Goal: Browse casually

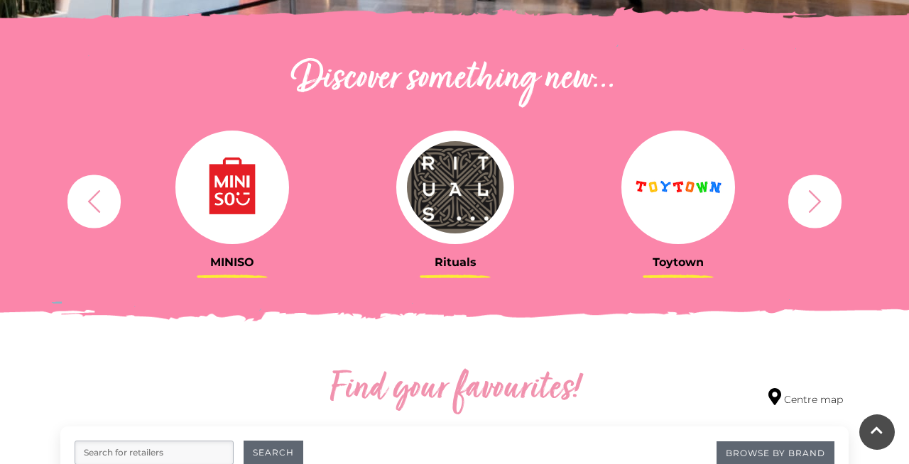
scroll to position [460, 0]
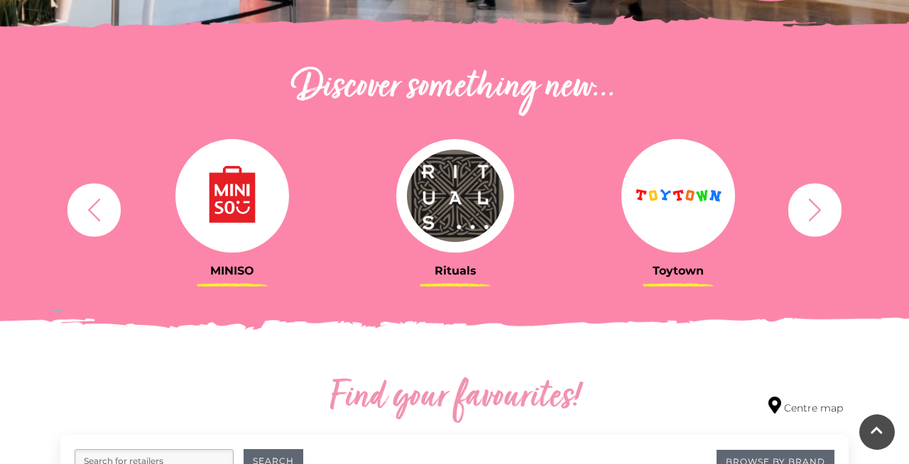
click at [816, 221] on icon "button" at bounding box center [814, 210] width 26 height 26
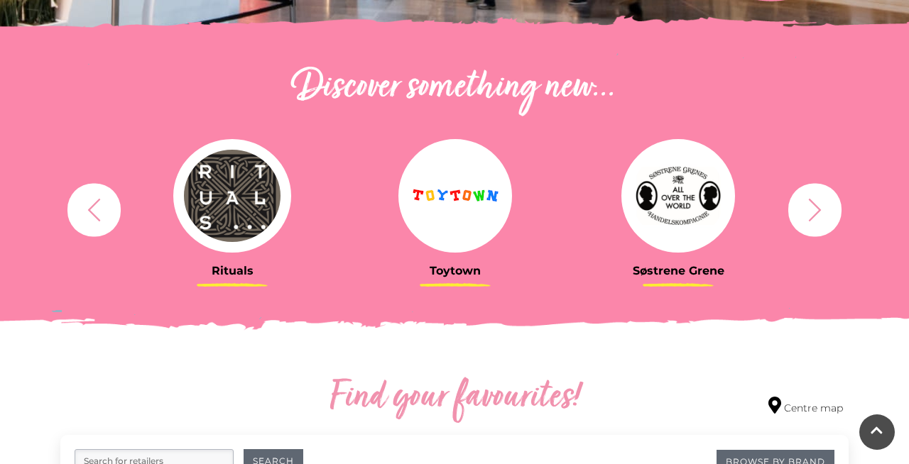
click at [816, 221] on icon "button" at bounding box center [814, 210] width 26 height 26
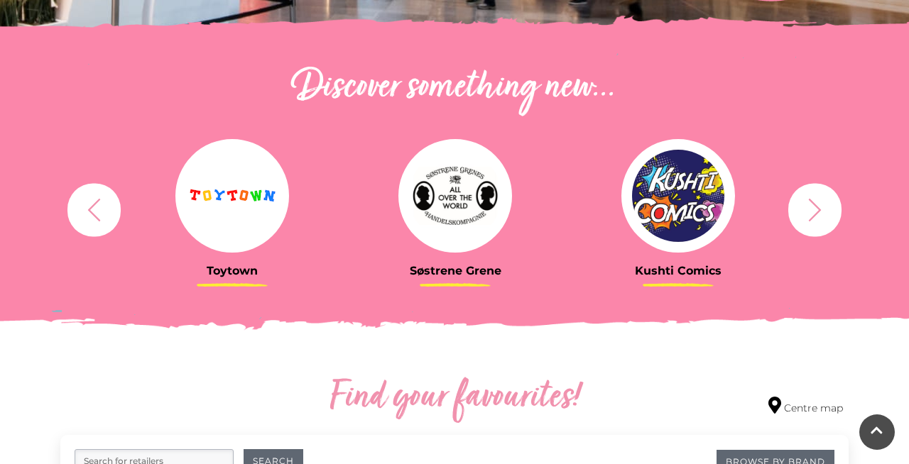
click at [816, 221] on icon "button" at bounding box center [814, 210] width 26 height 26
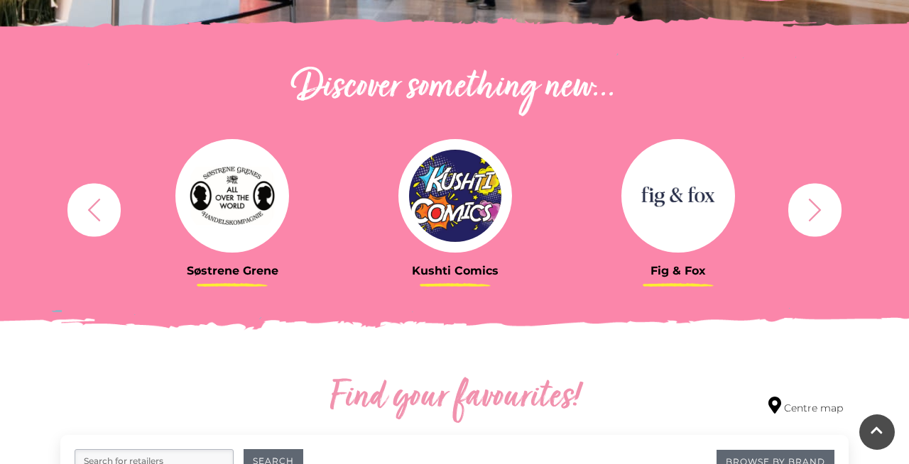
click at [816, 221] on icon "button" at bounding box center [814, 210] width 26 height 26
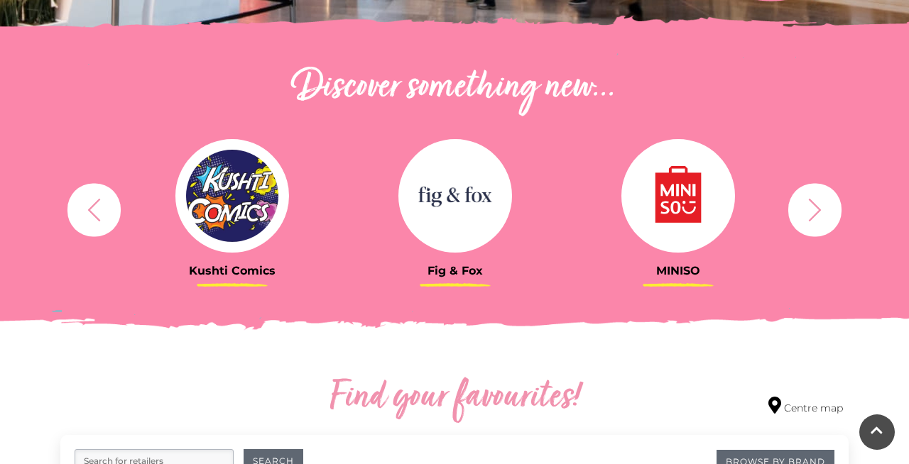
click at [816, 221] on icon "button" at bounding box center [814, 210] width 26 height 26
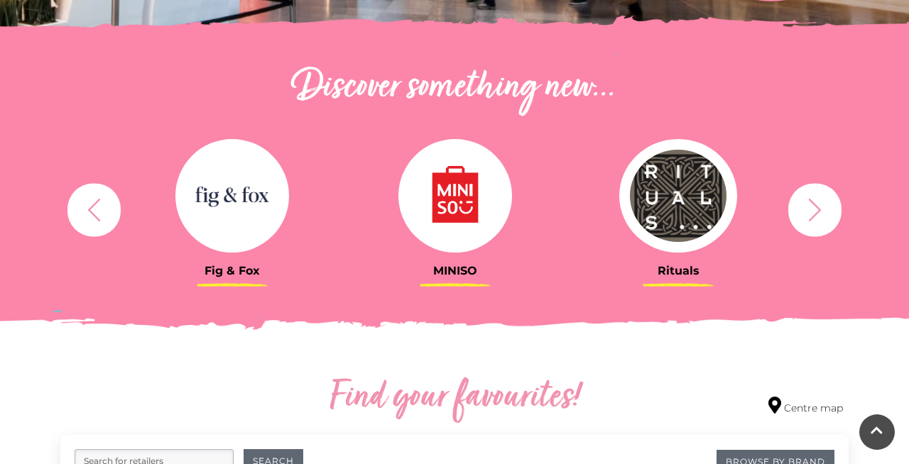
click at [816, 221] on icon "button" at bounding box center [814, 210] width 26 height 26
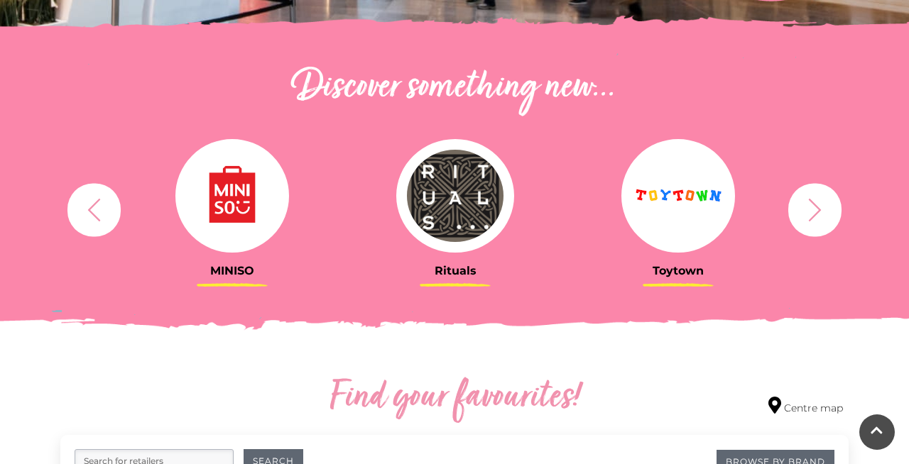
click at [816, 221] on icon "button" at bounding box center [814, 210] width 26 height 26
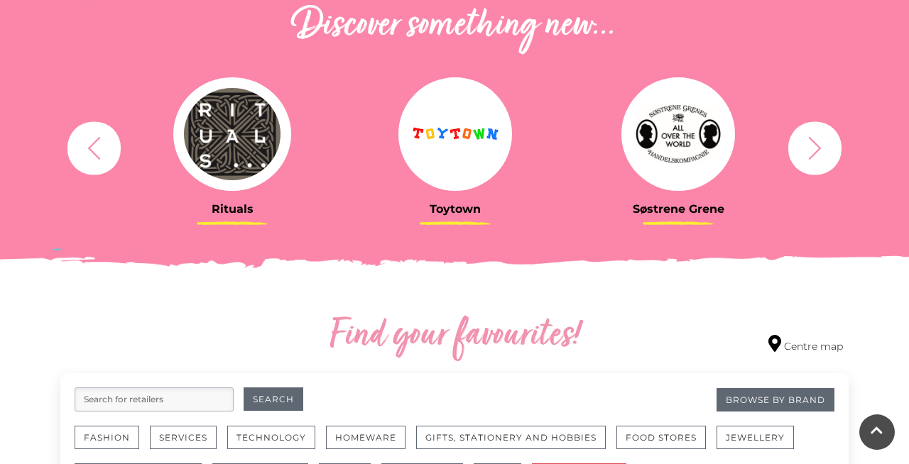
scroll to position [0, 0]
